Goal: Task Accomplishment & Management: Manage account settings

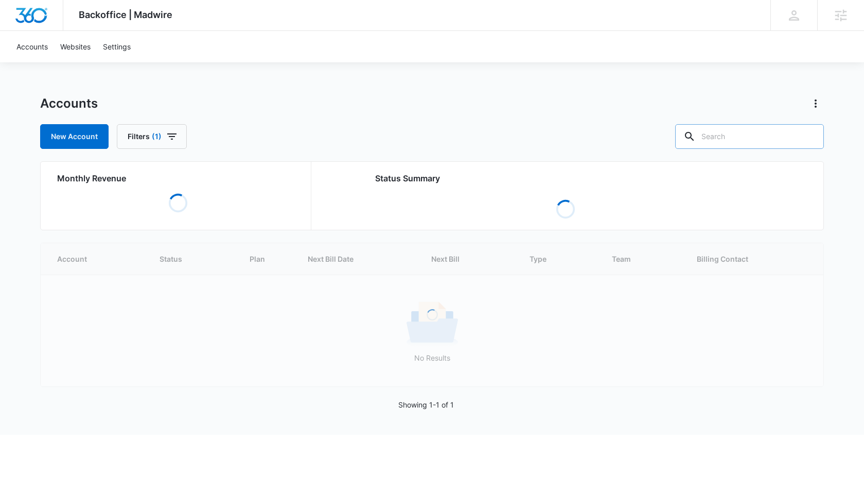
click at [745, 142] on input "text" at bounding box center [749, 136] width 149 height 25
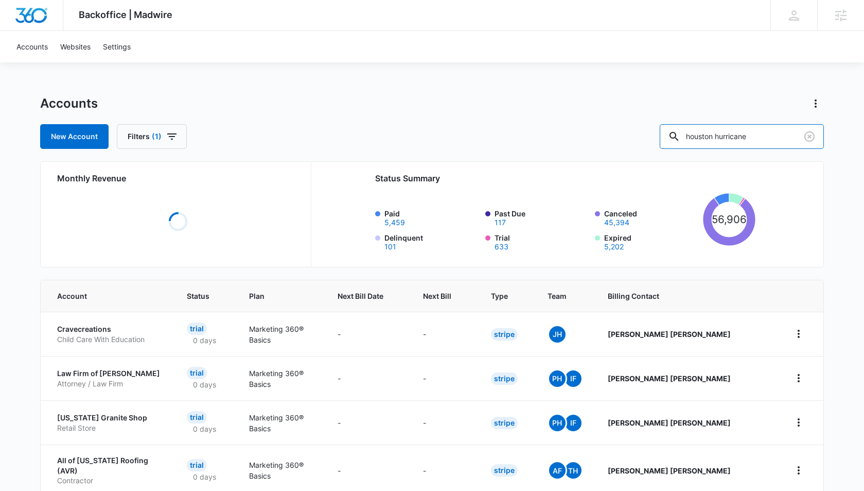
type input "houston hurricane"
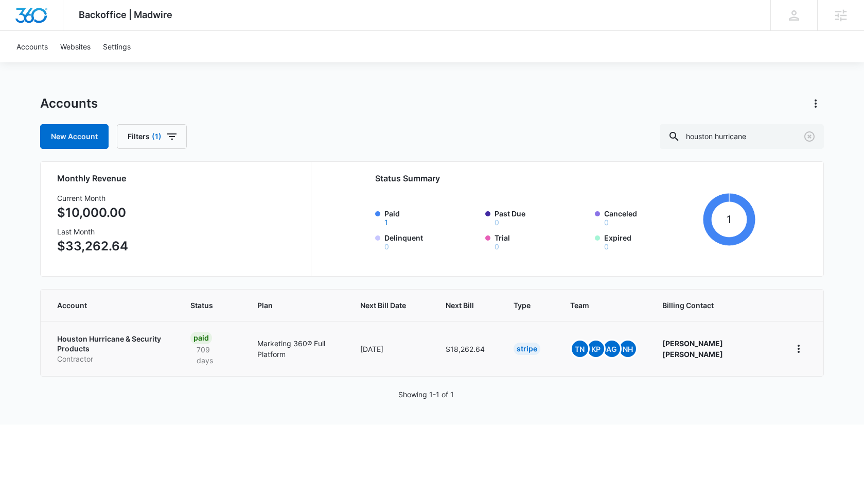
click at [69, 343] on p "Houston Hurricane & Security Products" at bounding box center [111, 344] width 109 height 20
click at [79, 338] on p "Houston Hurricane & Security Products" at bounding box center [111, 344] width 109 height 20
drag, startPoint x: 79, startPoint y: 390, endPoint x: 80, endPoint y: 348, distance: 41.2
click at [81, 384] on div "Accounts New Account Filters (1) houston hurricane Monthly Revenue Current Mont…" at bounding box center [432, 259] width 784 height 329
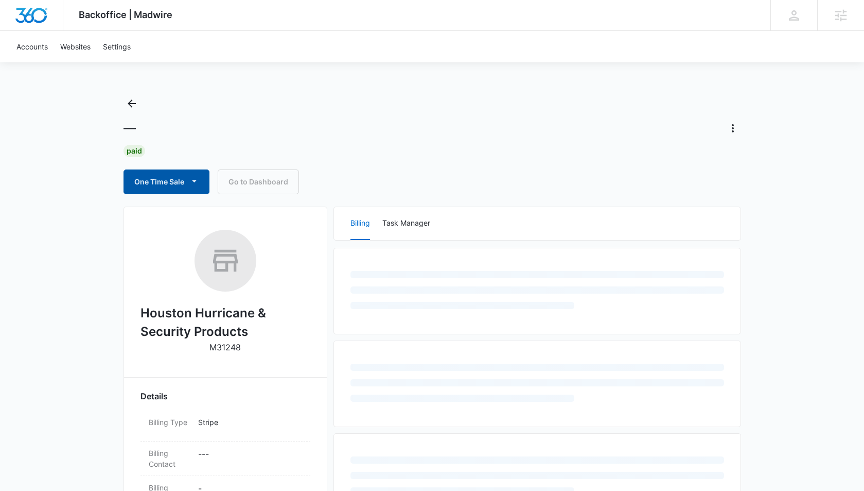
click at [184, 179] on button "One Time Sale" at bounding box center [167, 181] width 86 height 25
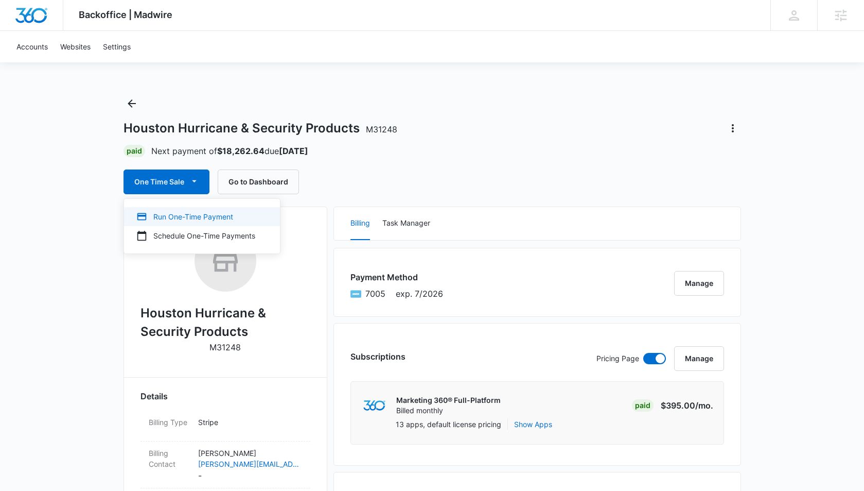
click at [181, 221] on div "Run One-Time Payment" at bounding box center [195, 216] width 119 height 11
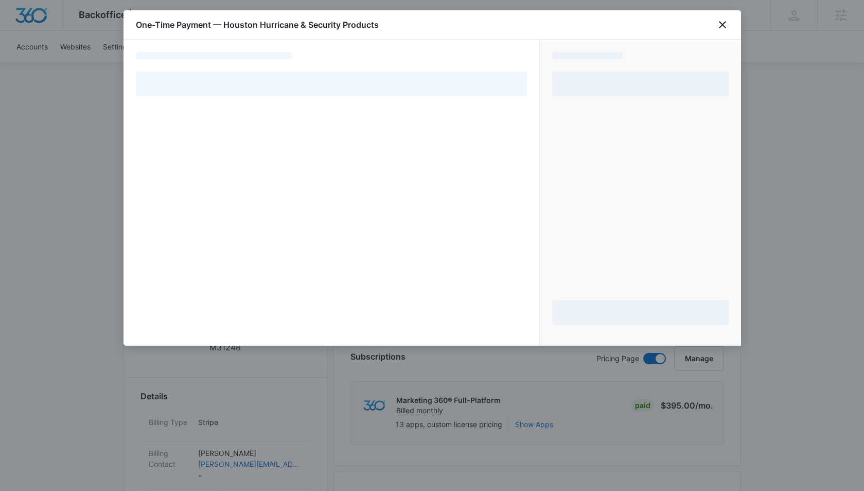
select select "pm_1Lu0wRA4n8RTgNjUaCLJ12RP"
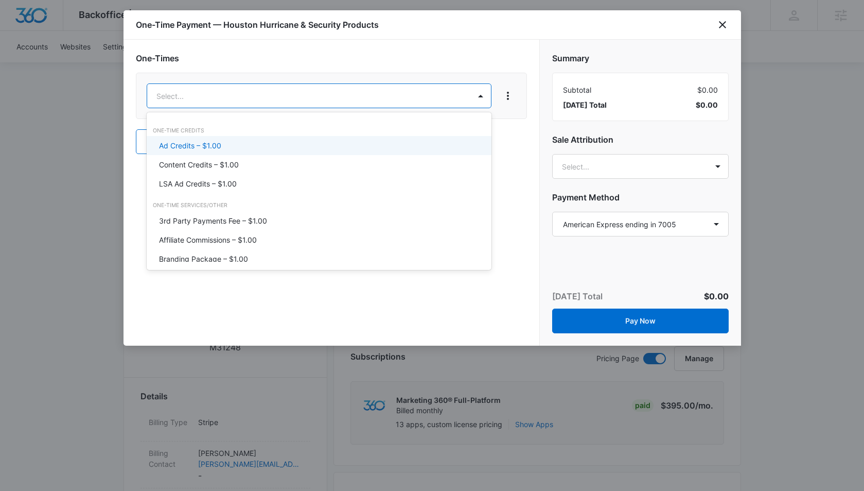
click at [247, 144] on div "Ad Credits – $1.00" at bounding box center [318, 145] width 318 height 11
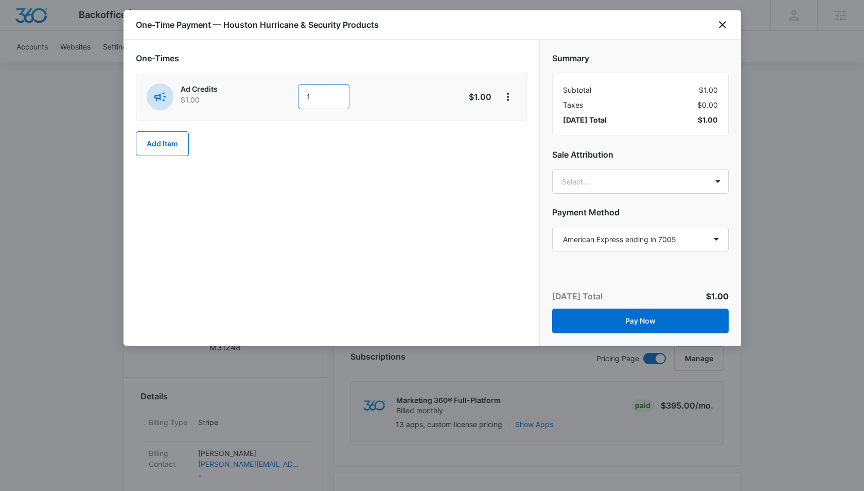
click at [320, 102] on input "1" at bounding box center [323, 96] width 51 height 25
type input "5000"
click at [356, 231] on div "One-Times Ad Credits $1.00 5000 $5,000.00 Add Item" at bounding box center [332, 193] width 416 height 306
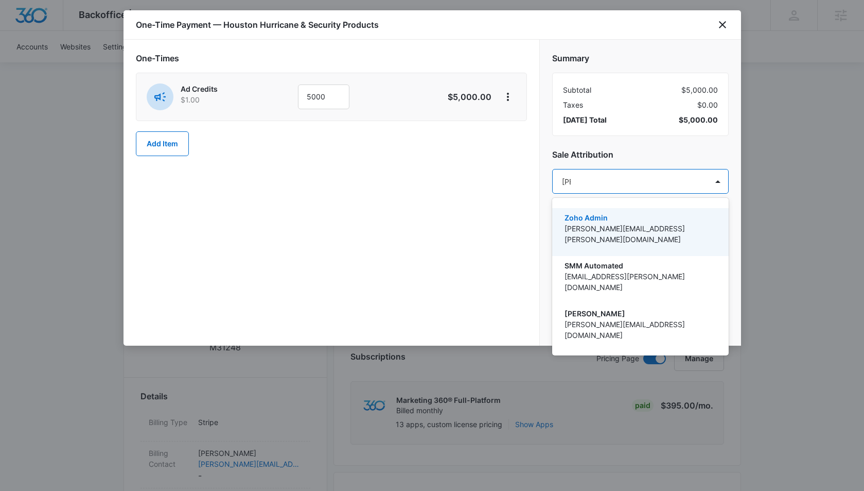
type input "tomm"
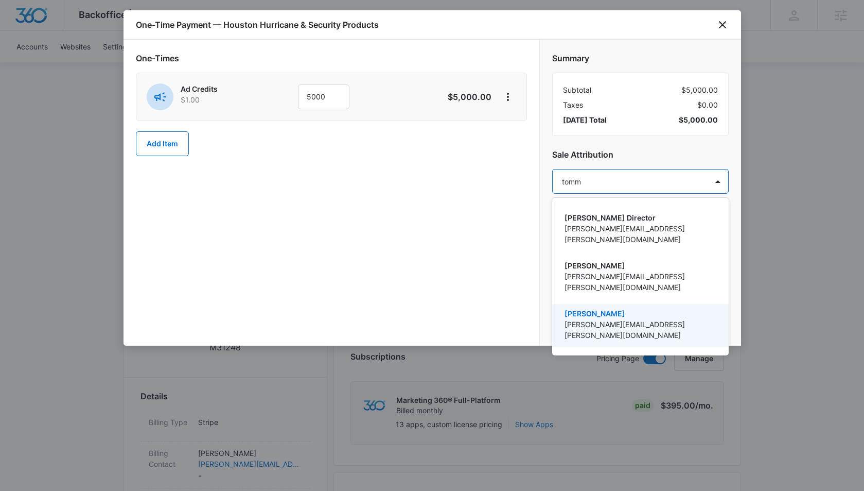
click at [618, 319] on p "[PERSON_NAME][EMAIL_ADDRESS][PERSON_NAME][DOMAIN_NAME]" at bounding box center [640, 330] width 150 height 22
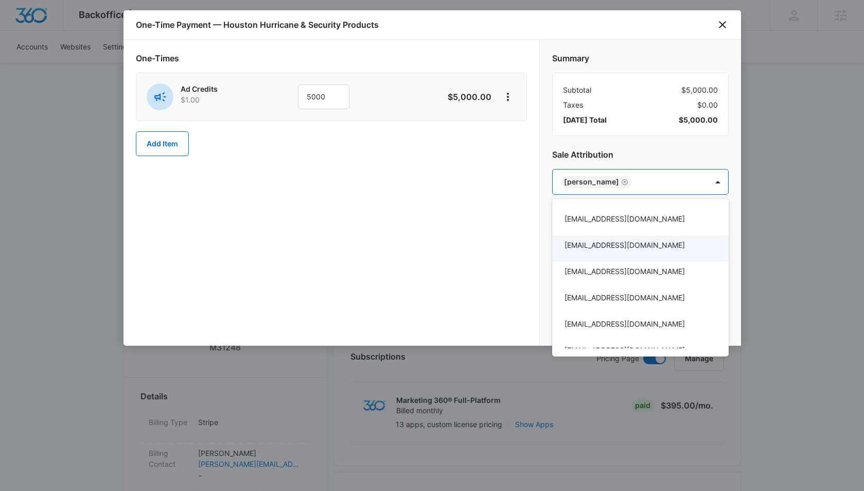
click at [475, 180] on div at bounding box center [432, 245] width 864 height 491
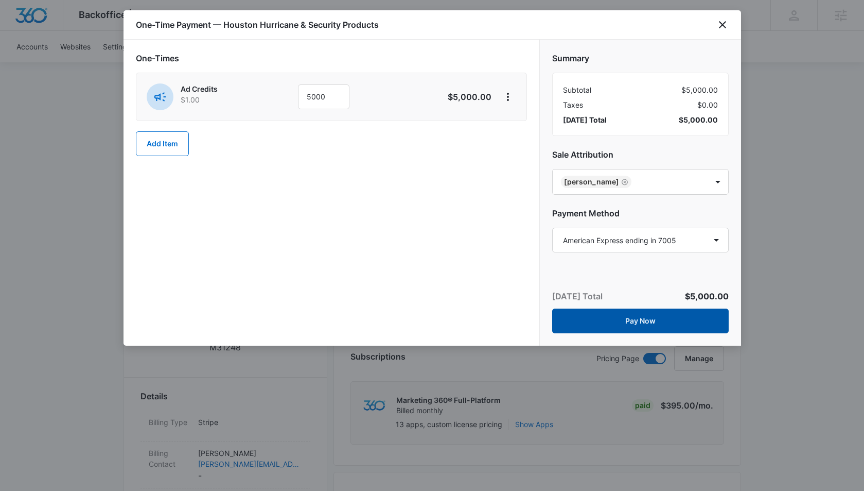
click at [596, 316] on button "Pay Now" at bounding box center [640, 320] width 177 height 25
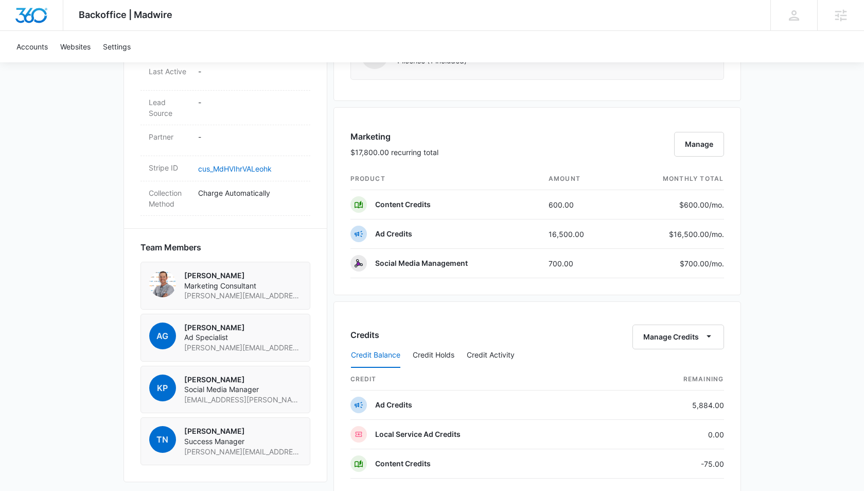
scroll to position [609, 0]
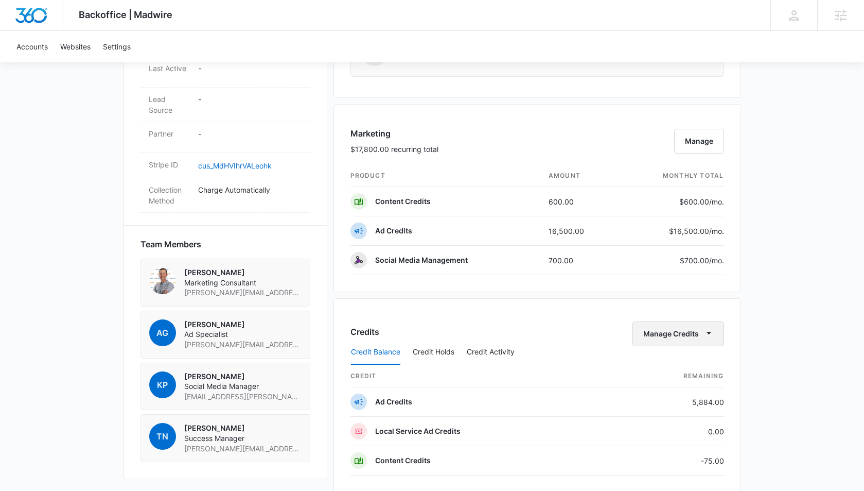
click at [709, 338] on span "button" at bounding box center [709, 333] width 12 height 12
click at [714, 336] on span "button" at bounding box center [709, 333] width 12 height 12
click at [699, 369] on div "Transfer Credits" at bounding box center [673, 366] width 54 height 7
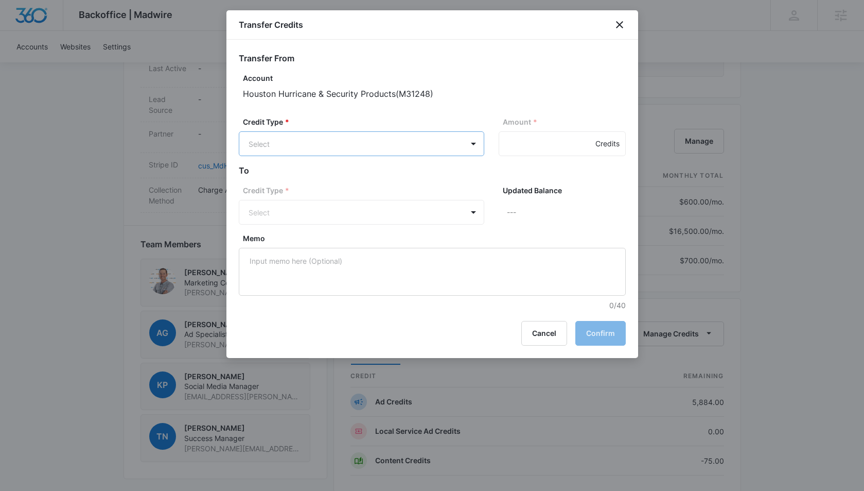
click at [333, 139] on body "Backoffice | Madwire Apps Settings [PERSON_NAME] [PERSON_NAME][EMAIL_ADDRESS][P…" at bounding box center [432, 143] width 864 height 1504
click at [324, 186] on p "Ad Credits (5884.00 Credits)" at bounding box center [325, 183] width 99 height 11
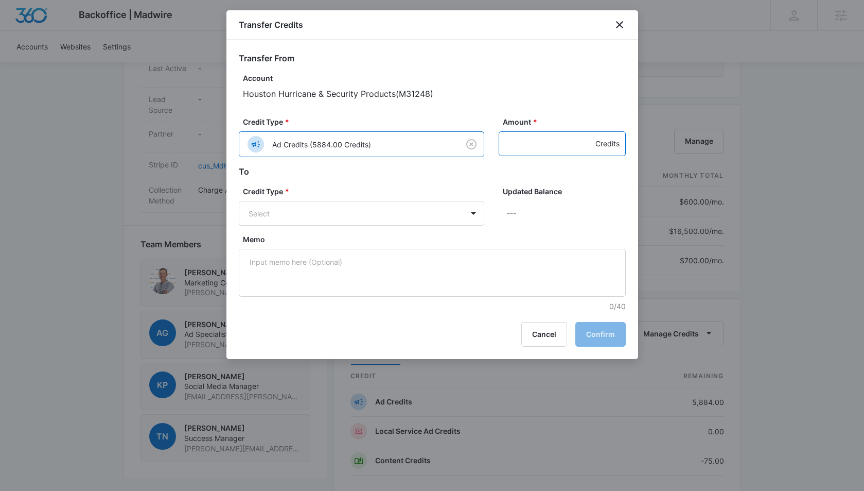
click at [527, 147] on input "Amount *" at bounding box center [562, 143] width 127 height 25
type input "275"
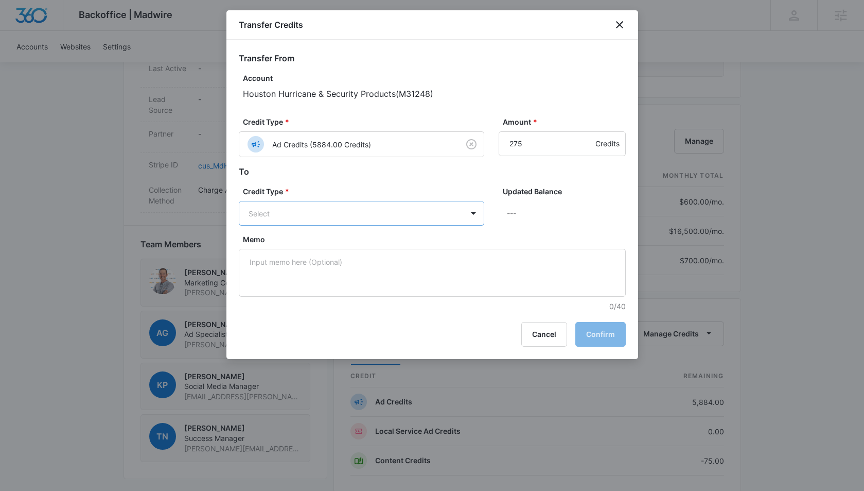
click at [431, 210] on body "Backoffice | Madwire Apps Settings [PERSON_NAME] [PERSON_NAME][EMAIL_ADDRESS][P…" at bounding box center [432, 143] width 864 height 1504
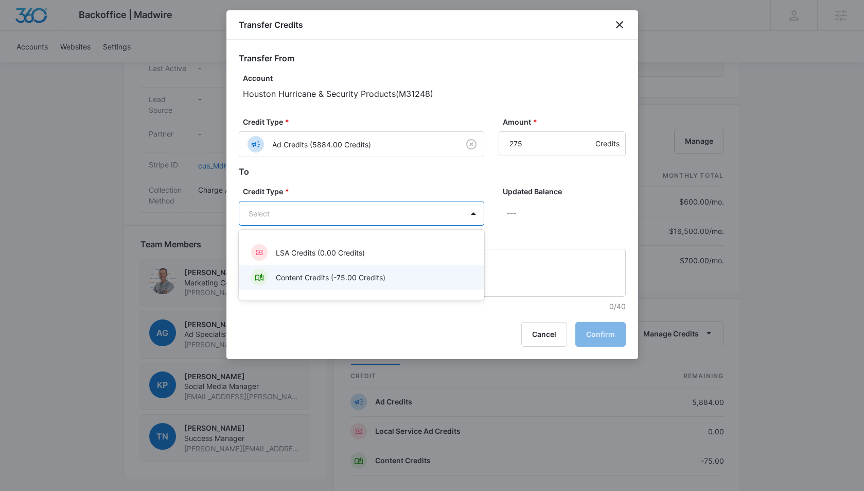
click at [400, 273] on div "Content Credits (-75.00 Credits)" at bounding box center [360, 277] width 219 height 16
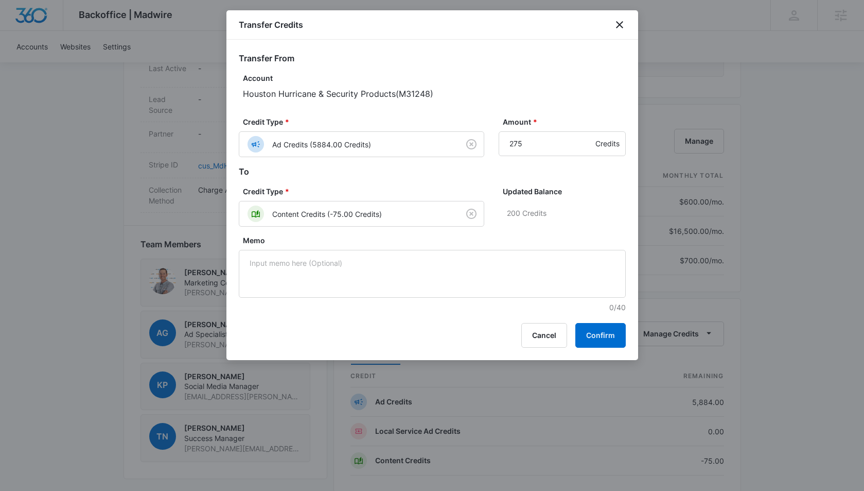
click at [597, 330] on button "Confirm" at bounding box center [600, 335] width 50 height 25
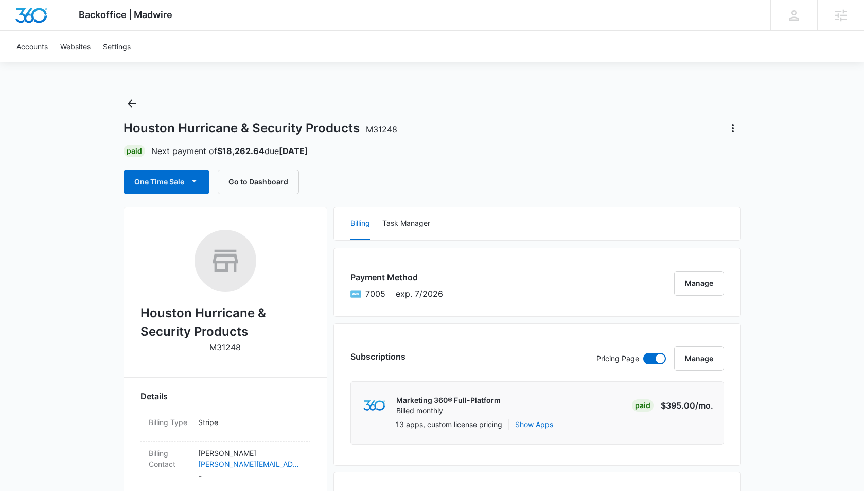
scroll to position [0, 0]
click at [128, 108] on icon "Back" at bounding box center [132, 103] width 12 height 12
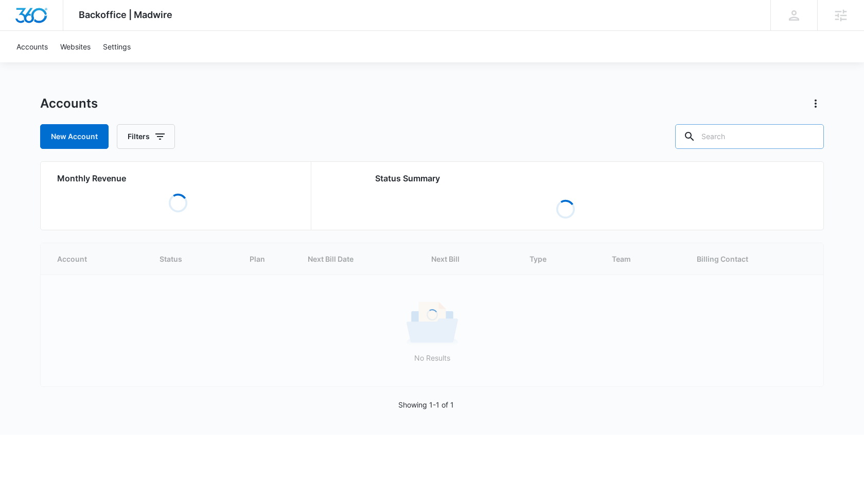
click at [736, 134] on input "text" at bounding box center [749, 136] width 149 height 25
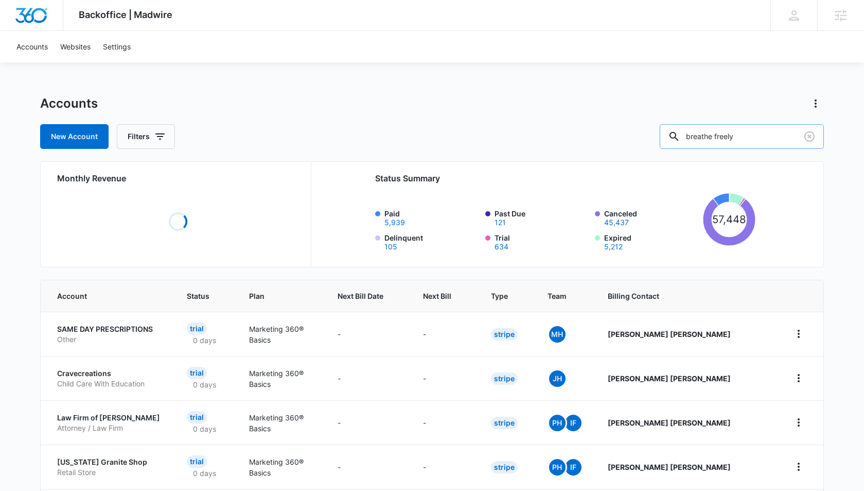
type input "breathe freely"
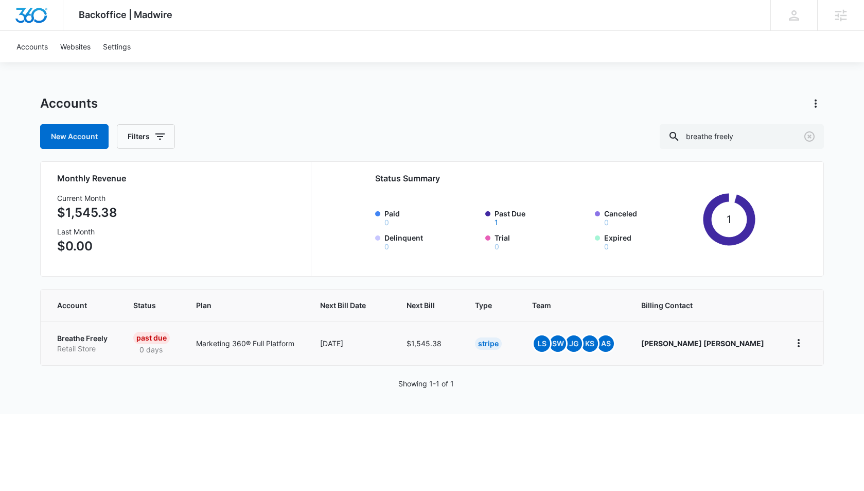
click at [87, 341] on p "Breathe Freely" at bounding box center [82, 338] width 51 height 10
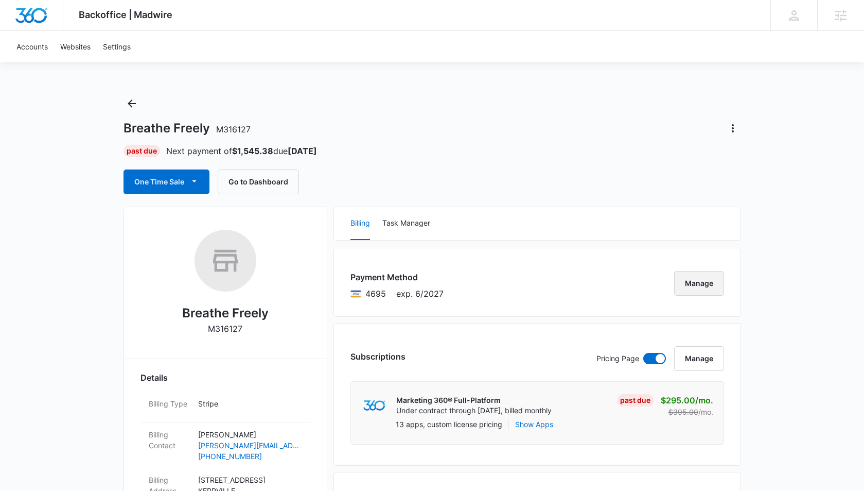
click at [711, 282] on button "Manage" at bounding box center [699, 283] width 50 height 25
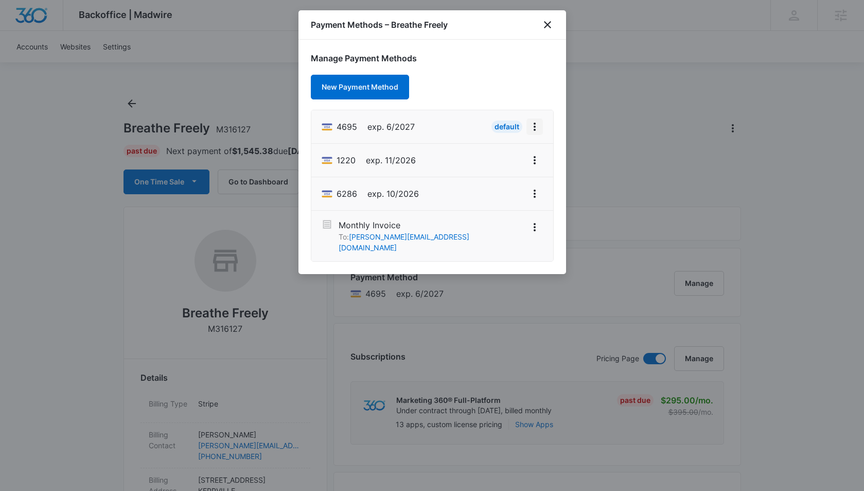
click at [538, 127] on icon "View More" at bounding box center [535, 126] width 12 height 12
click at [512, 171] on div "Retry Charge" at bounding box center [495, 170] width 45 height 7
click at [546, 29] on icon "close" at bounding box center [548, 25] width 12 height 12
